Goal: Information Seeking & Learning: Find specific page/section

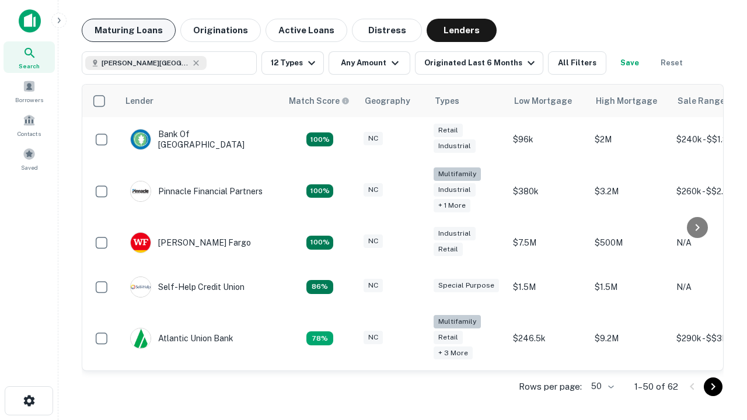
click at [128, 30] on button "Maturing Loans" at bounding box center [129, 30] width 94 height 23
